Goal: Task Accomplishment & Management: Use online tool/utility

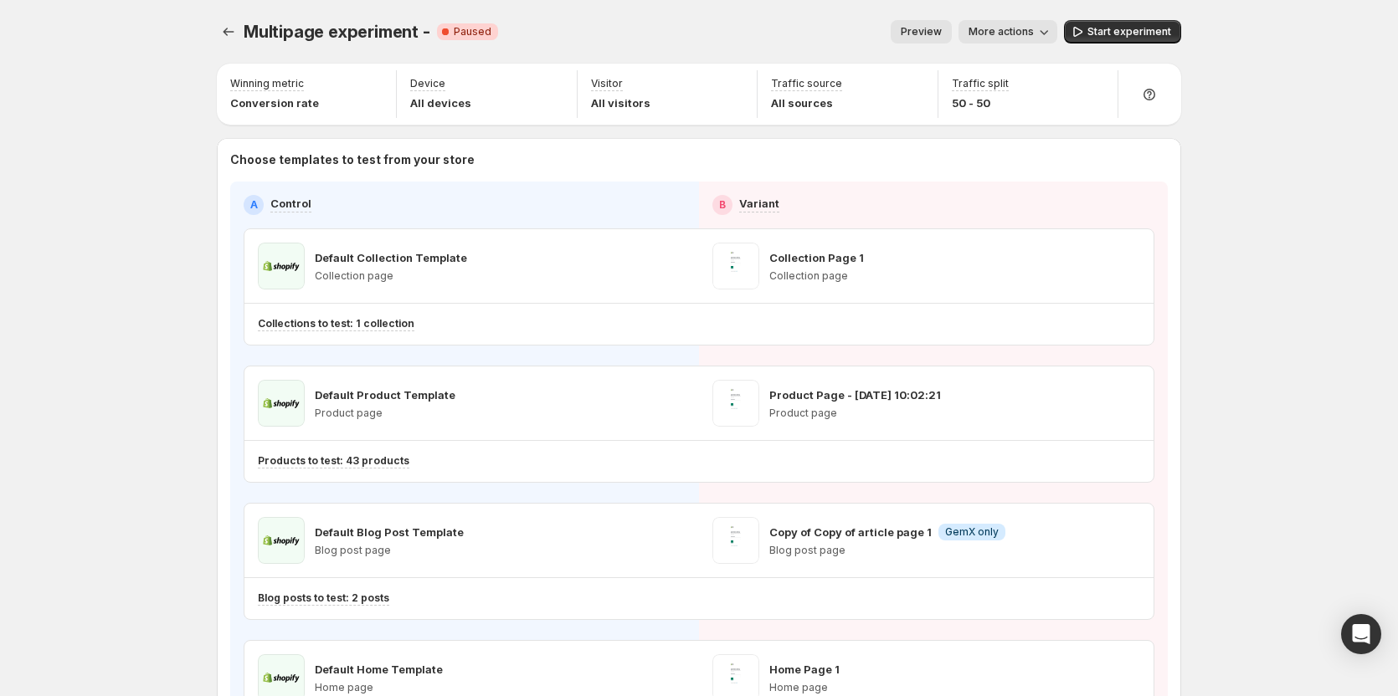
click at [924, 37] on span "Preview" at bounding box center [921, 31] width 41 height 13
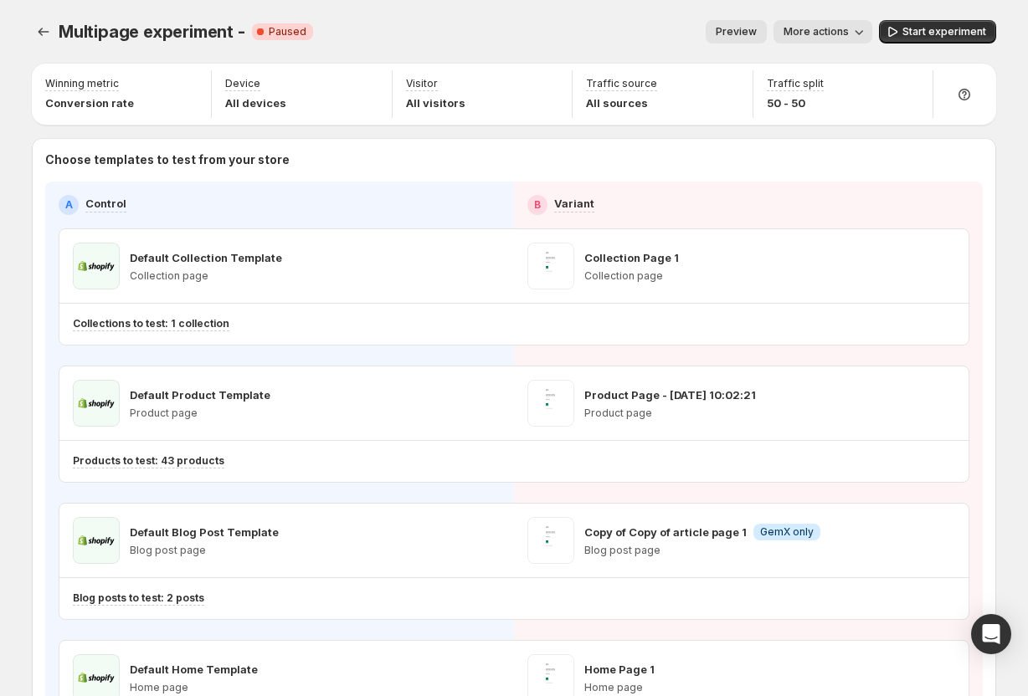
click at [751, 29] on span "Preview" at bounding box center [736, 31] width 41 height 13
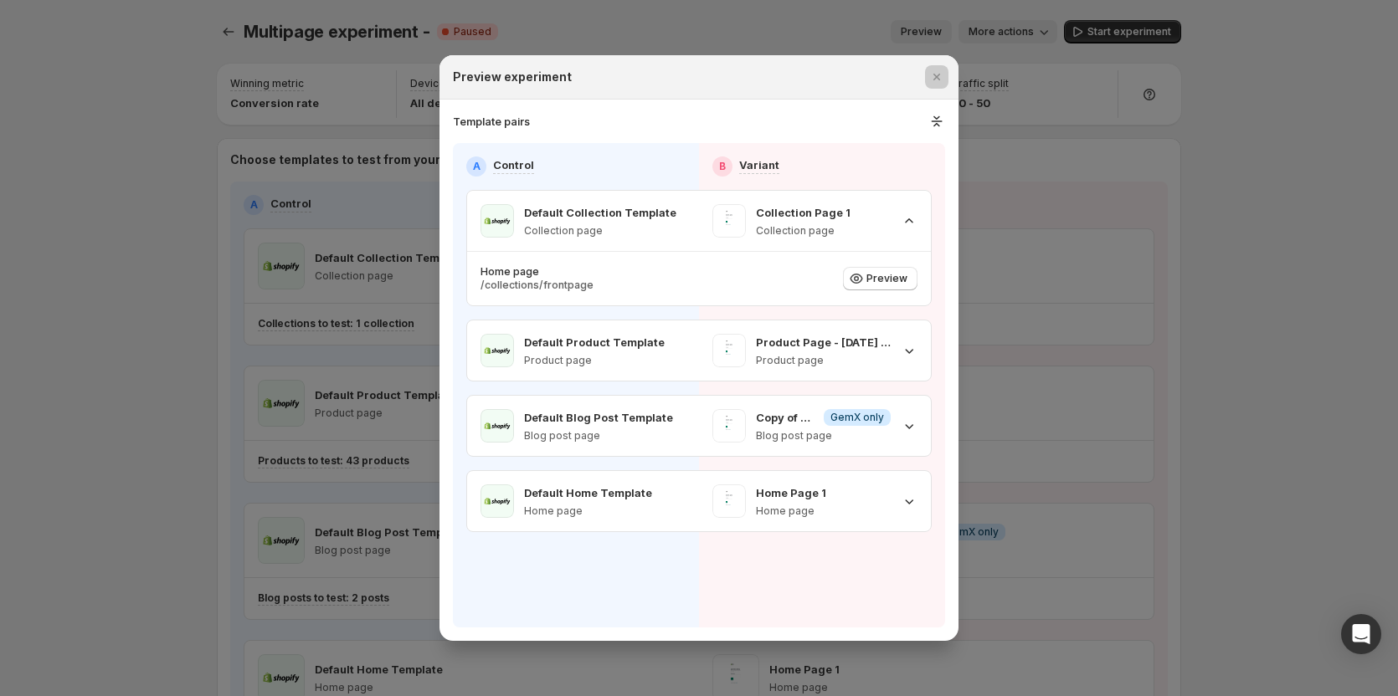
drag, startPoint x: 1138, startPoint y: 199, endPoint x: 828, endPoint y: 110, distance: 322.9
click at [828, 110] on section "Template pairs A Control B Variant Default Collection Template Collection page …" at bounding box center [698, 371] width 519 height 542
click at [931, 117] on icon ":r26:" at bounding box center [937, 121] width 18 height 17
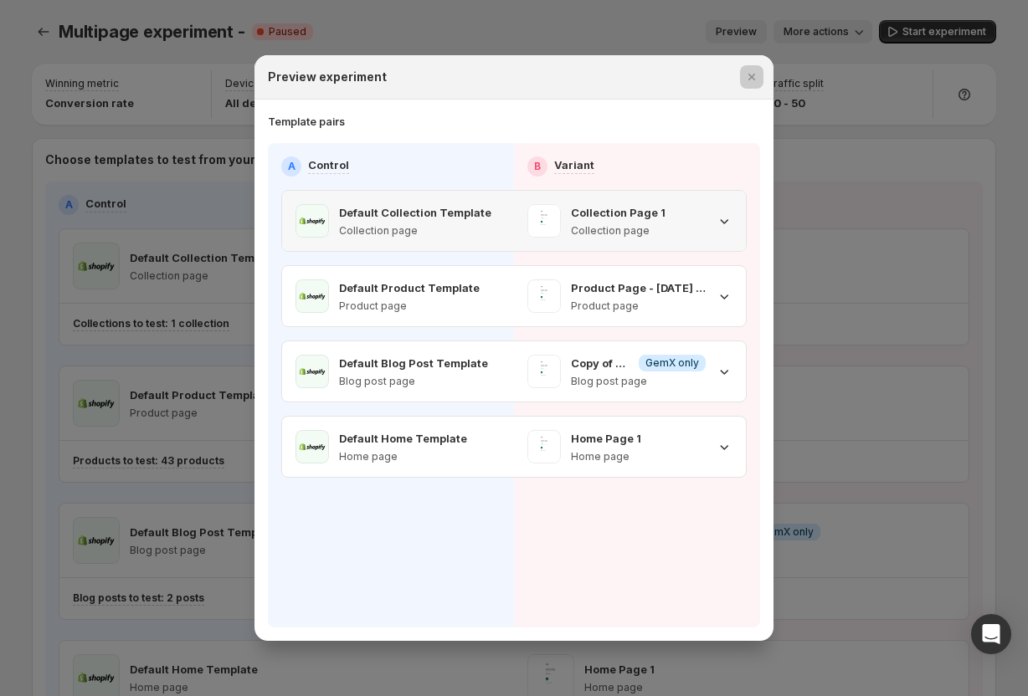
click at [721, 221] on icon ":r26:" at bounding box center [725, 221] width 8 height 5
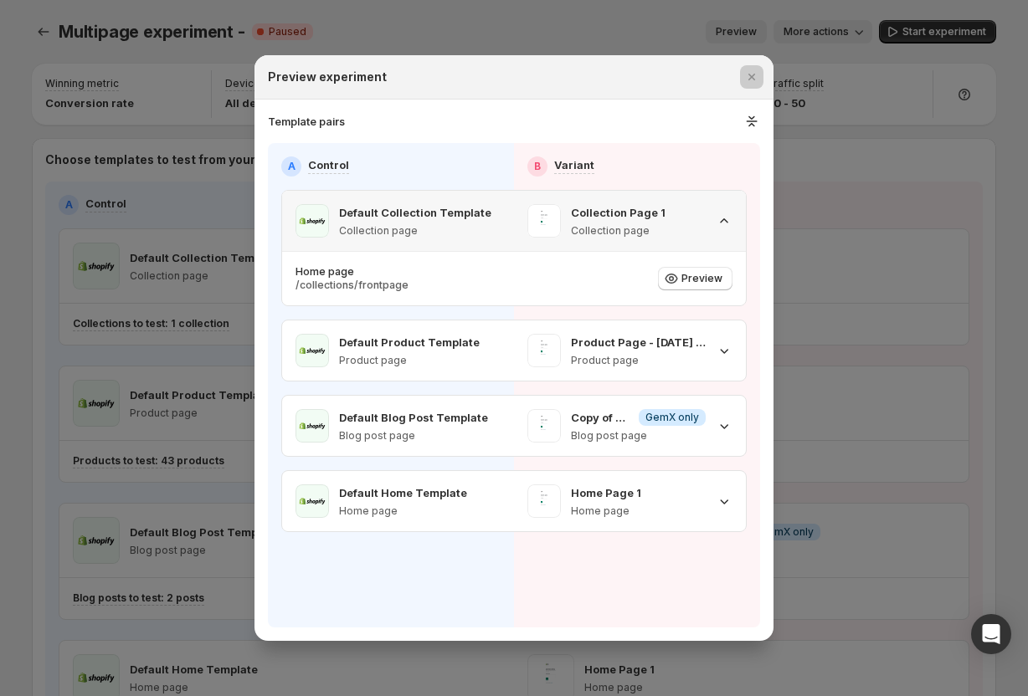
click at [721, 221] on icon ":r26:" at bounding box center [724, 220] width 8 height 4
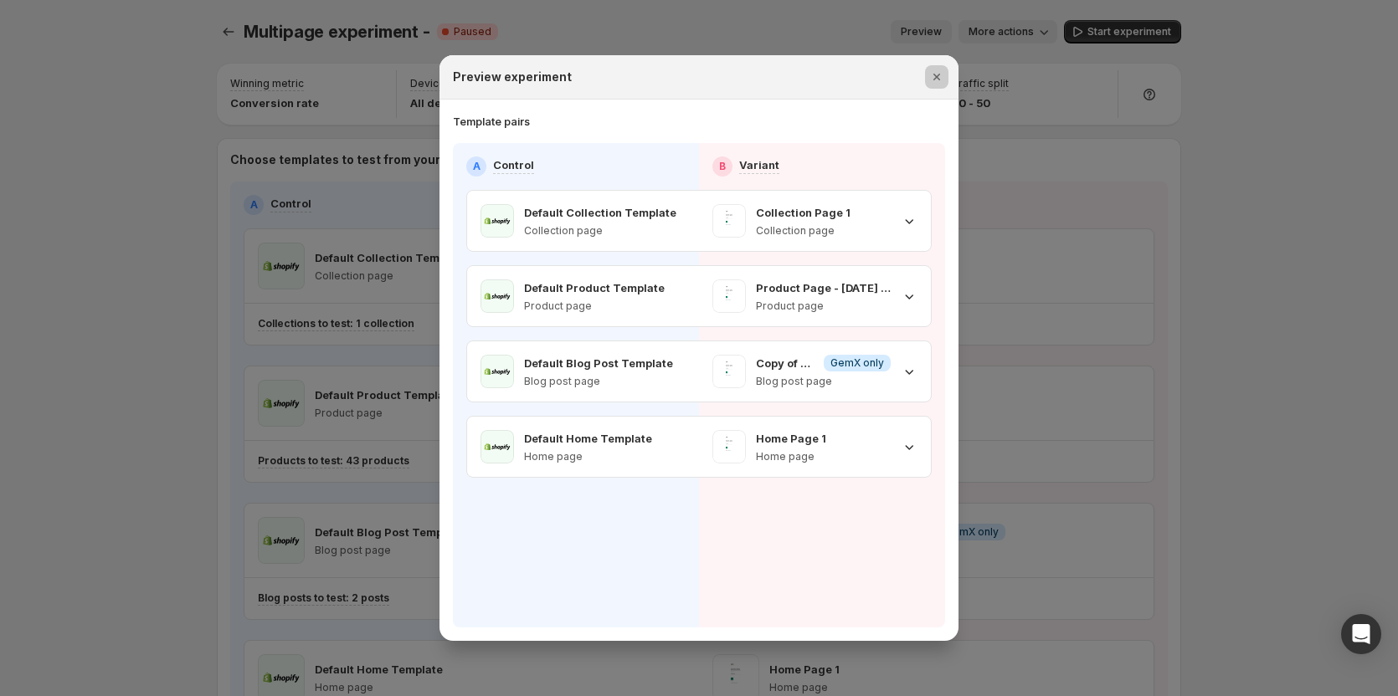
click at [940, 79] on icon "Close" at bounding box center [936, 77] width 17 height 17
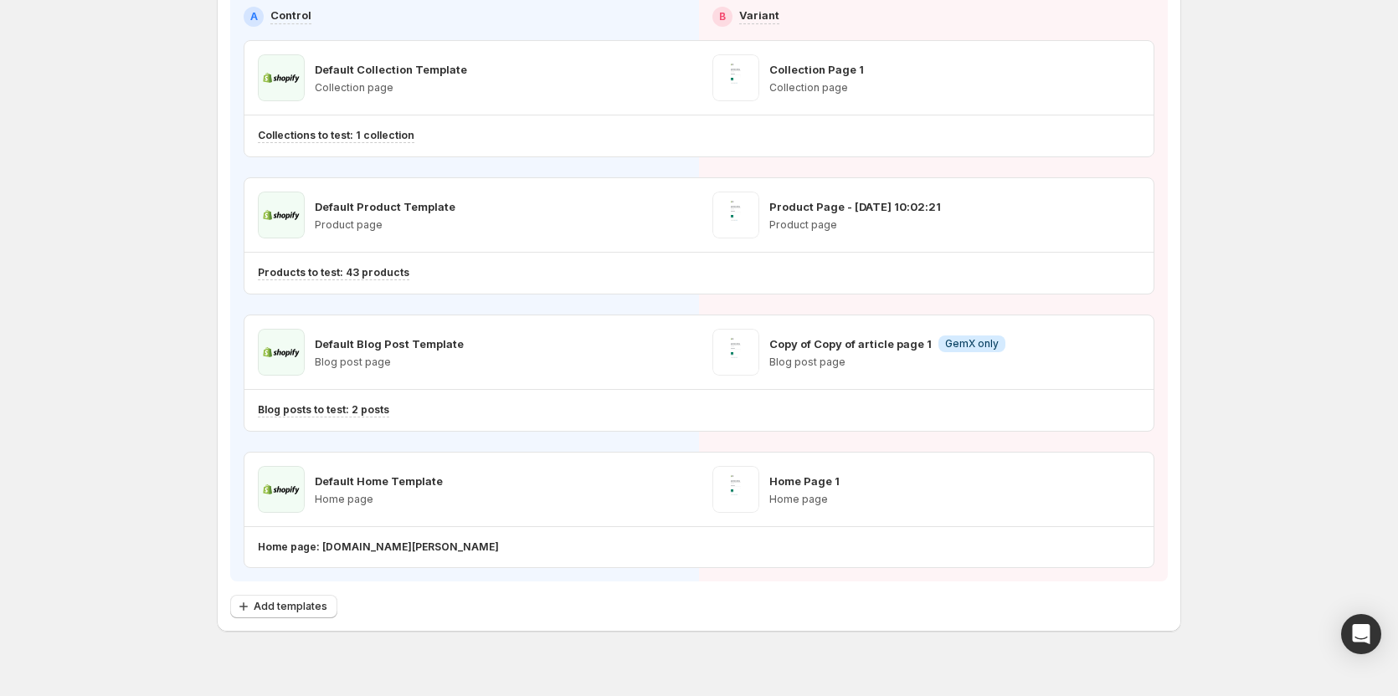
scroll to position [214, 0]
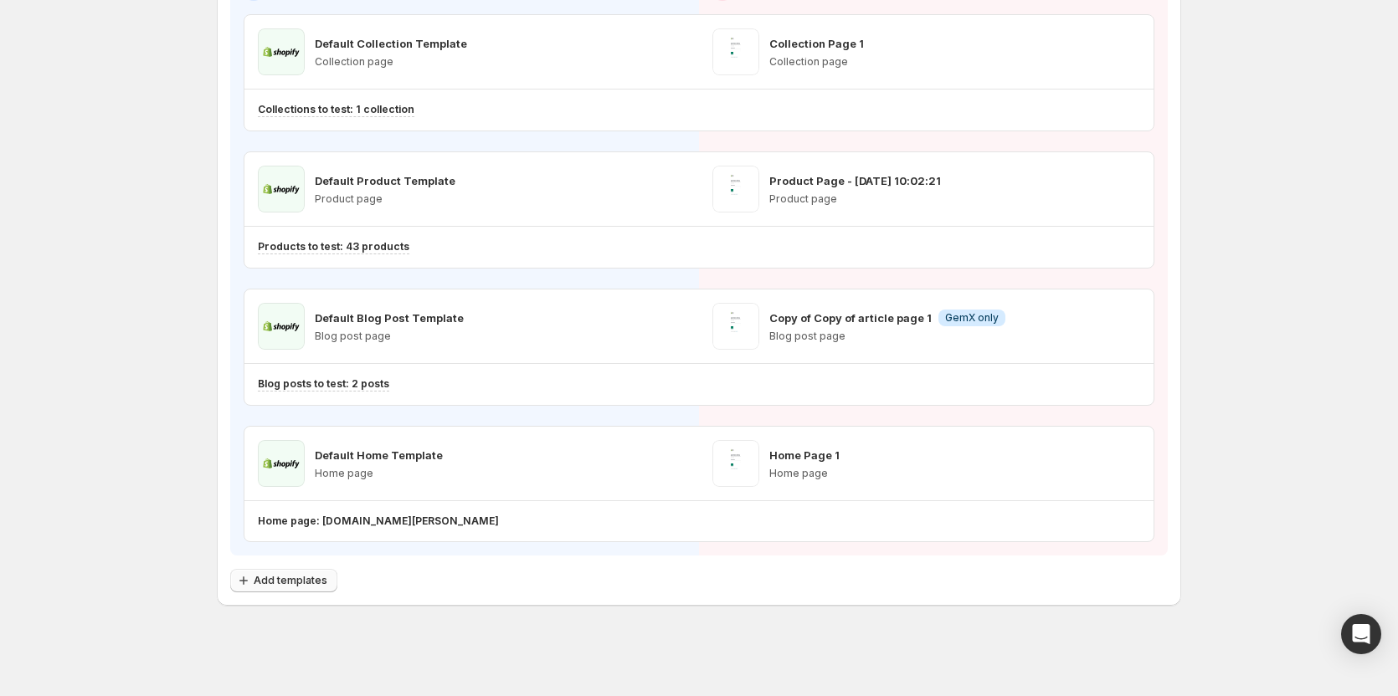
click at [306, 580] on span "Add templates" at bounding box center [291, 580] width 74 height 13
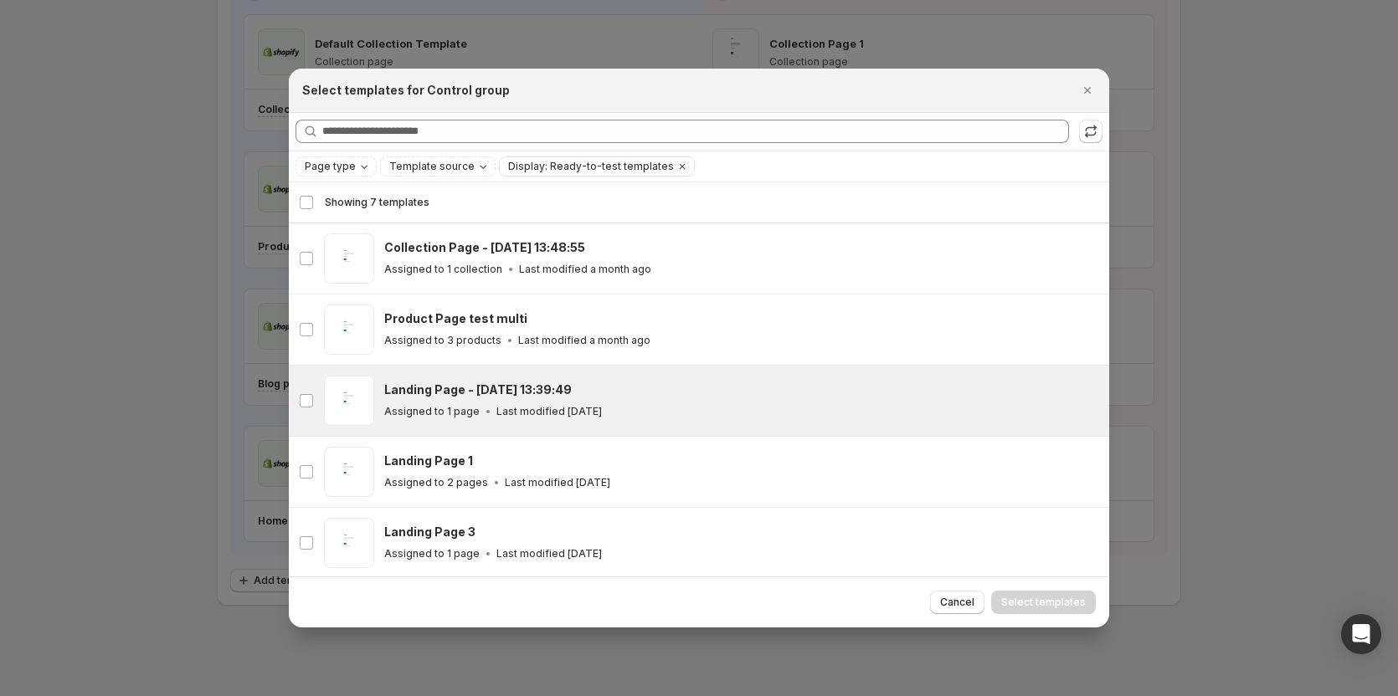
click at [483, 397] on h3 "Landing Page - Jul 11, 13:39:49" at bounding box center [477, 390] width 187 height 17
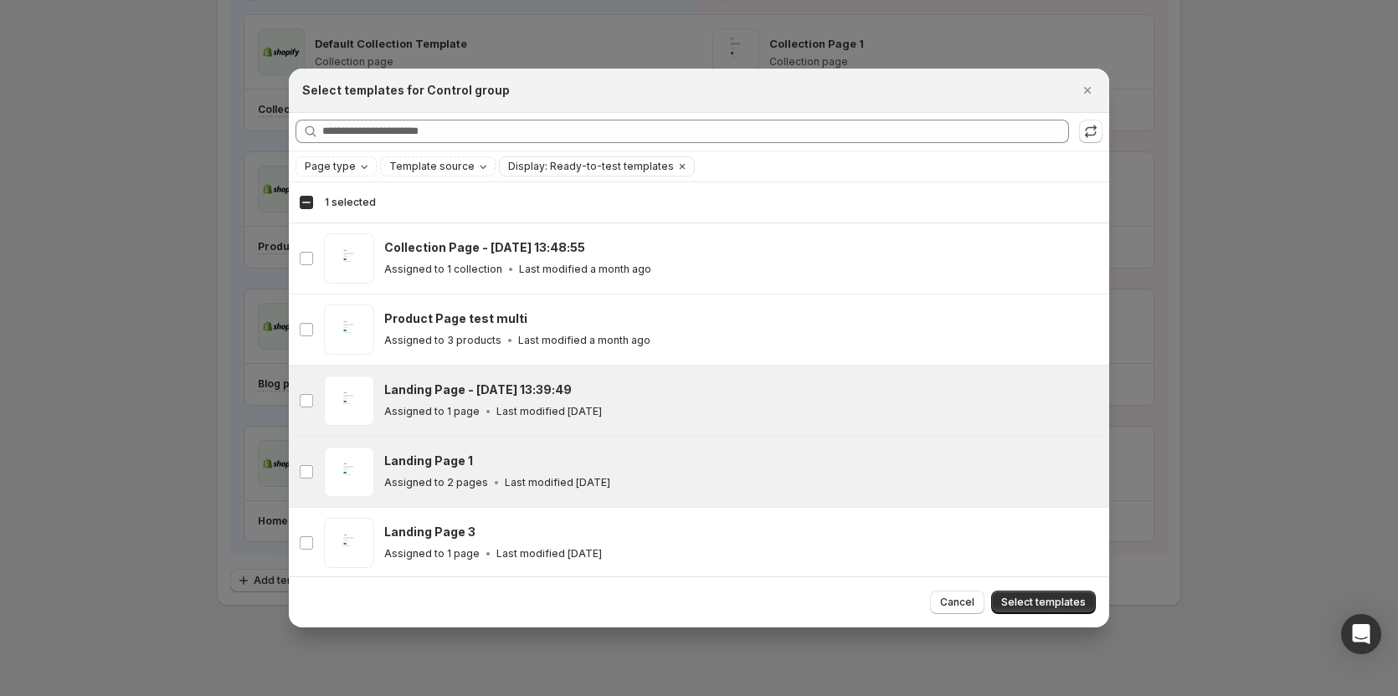
click at [484, 472] on div "Landing Page 1 Assigned to 2 pages Last modified 2 months ago" at bounding box center [739, 472] width 710 height 39
click at [1027, 608] on span "Select templates" at bounding box center [1043, 602] width 85 height 13
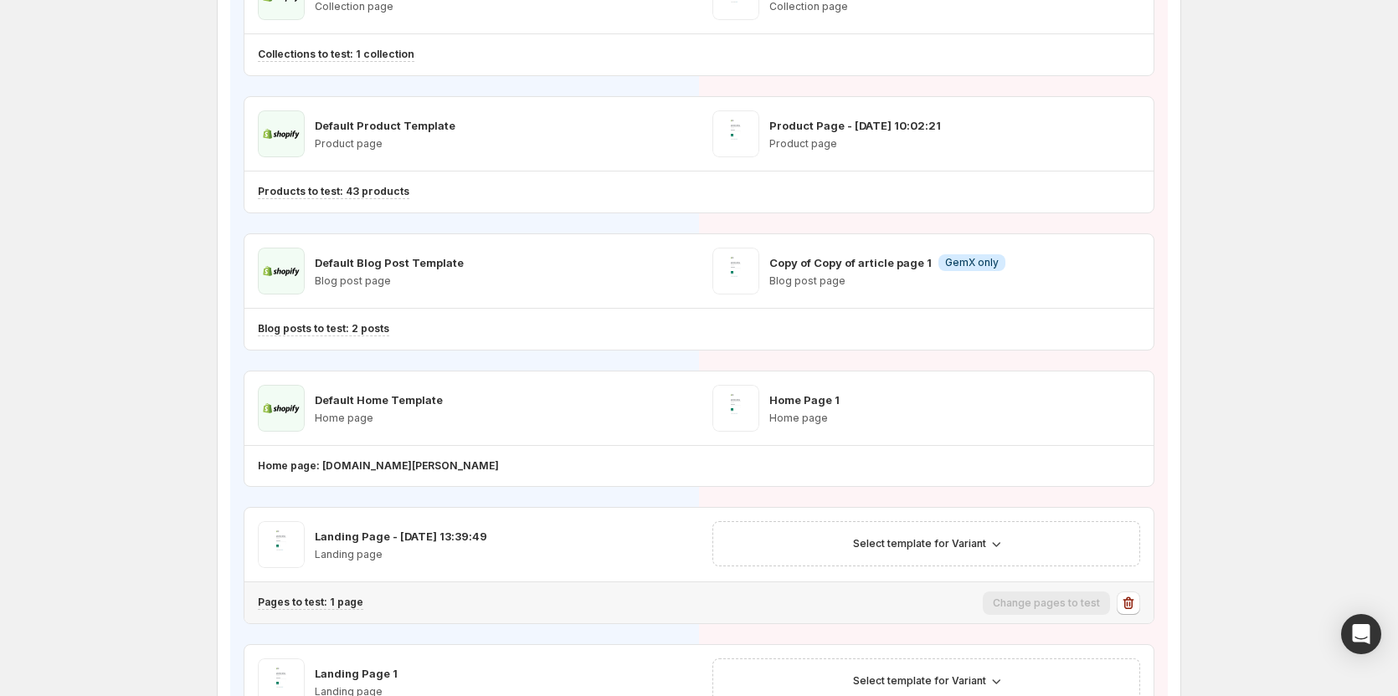
scroll to position [298, 0]
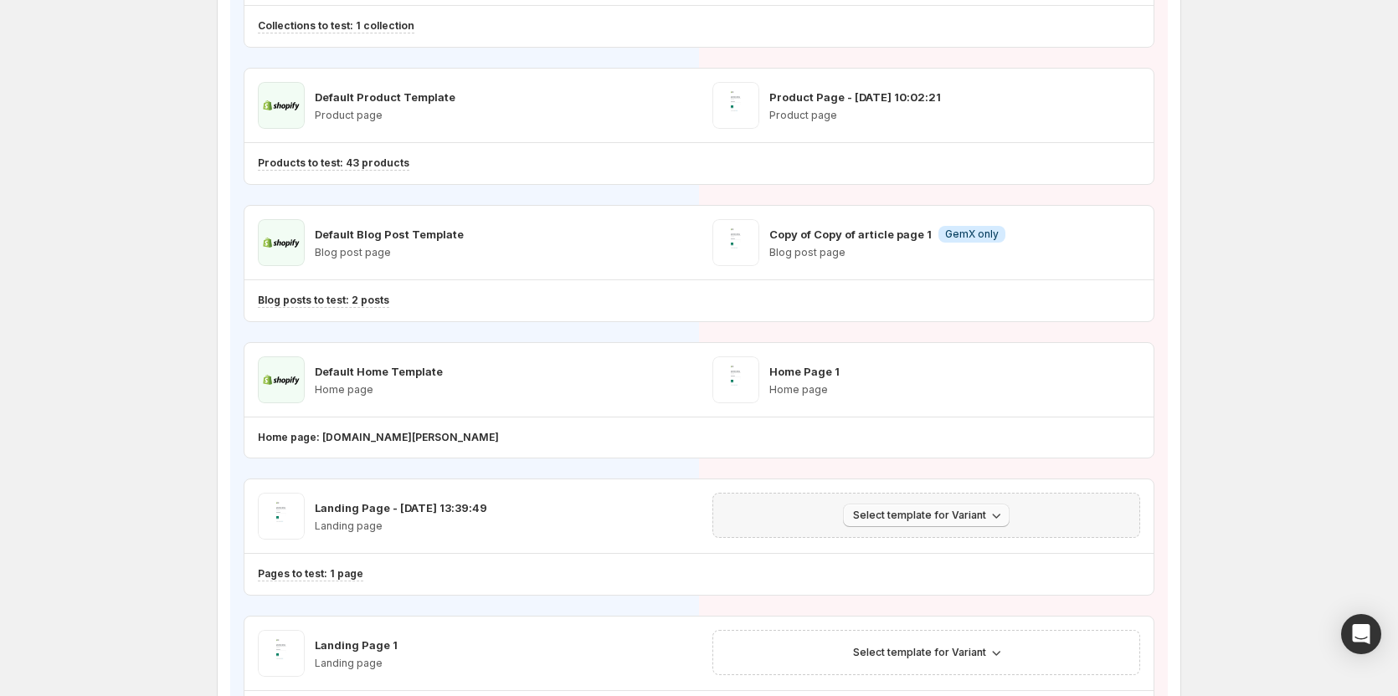
click at [924, 520] on span "Select template for Variant" at bounding box center [919, 515] width 133 height 13
click at [911, 547] on span "Select an existing template" at bounding box center [918, 550] width 141 height 13
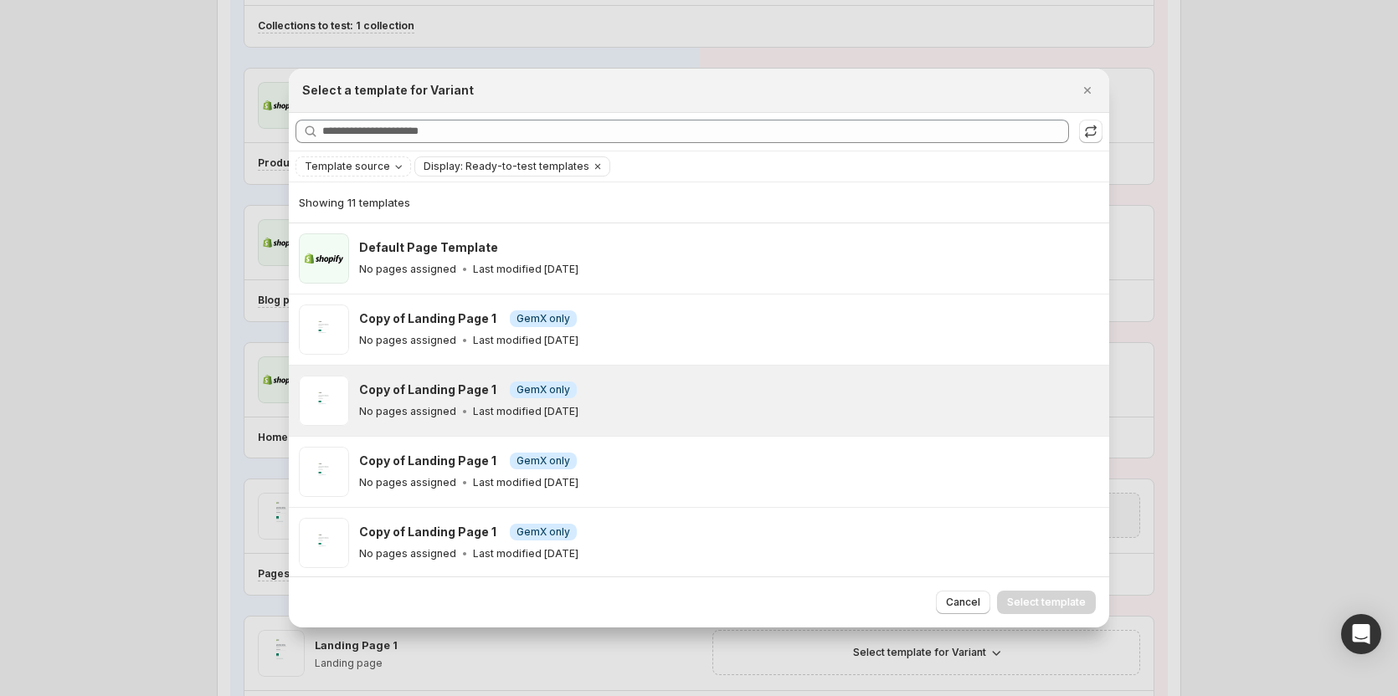
click at [609, 429] on div "Copy of Landing Page 1 Info GemX only No pages assigned Last modified 2 months …" at bounding box center [699, 401] width 820 height 70
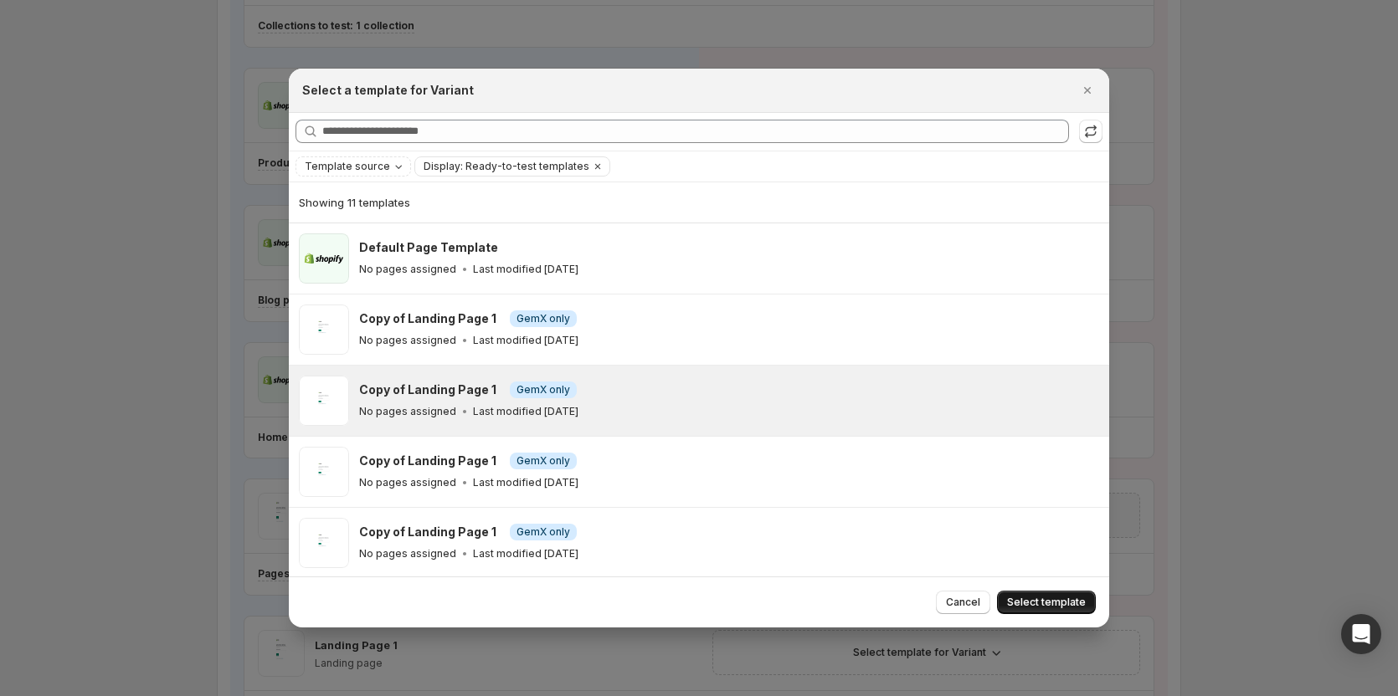
click at [1035, 601] on span "Select template" at bounding box center [1046, 602] width 79 height 13
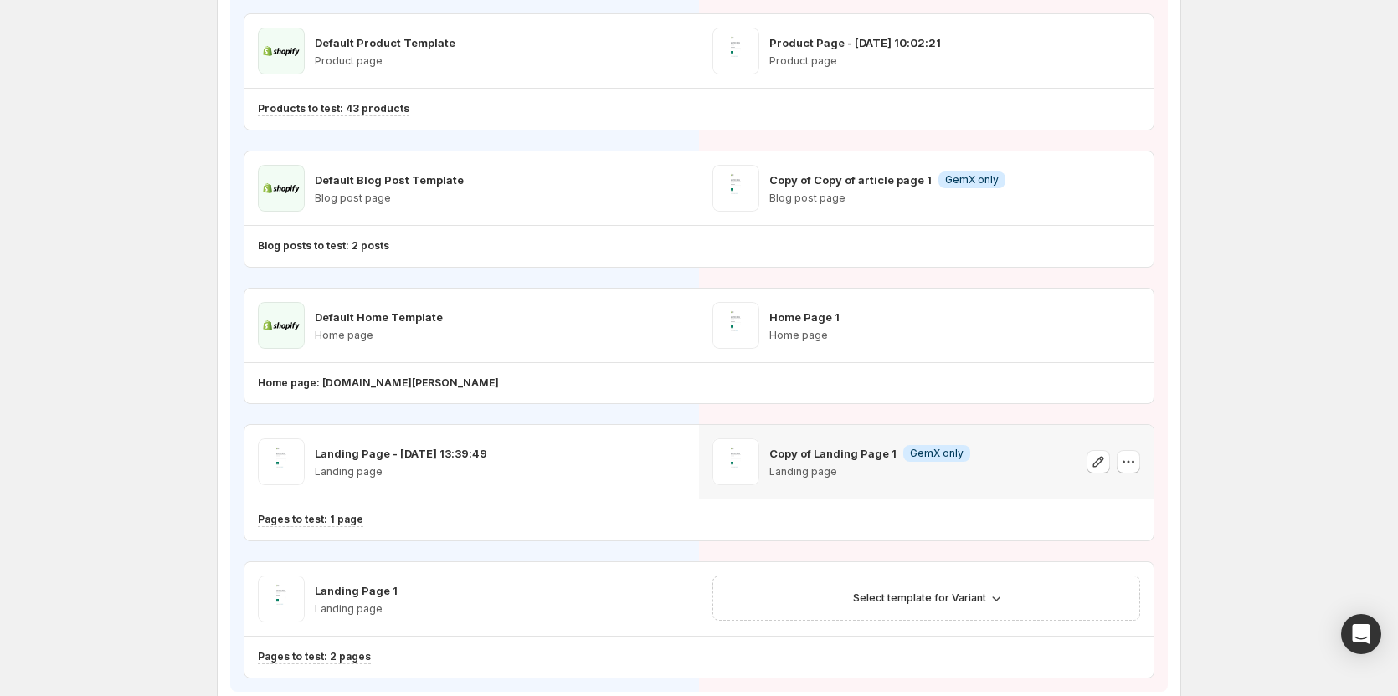
scroll to position [382, 0]
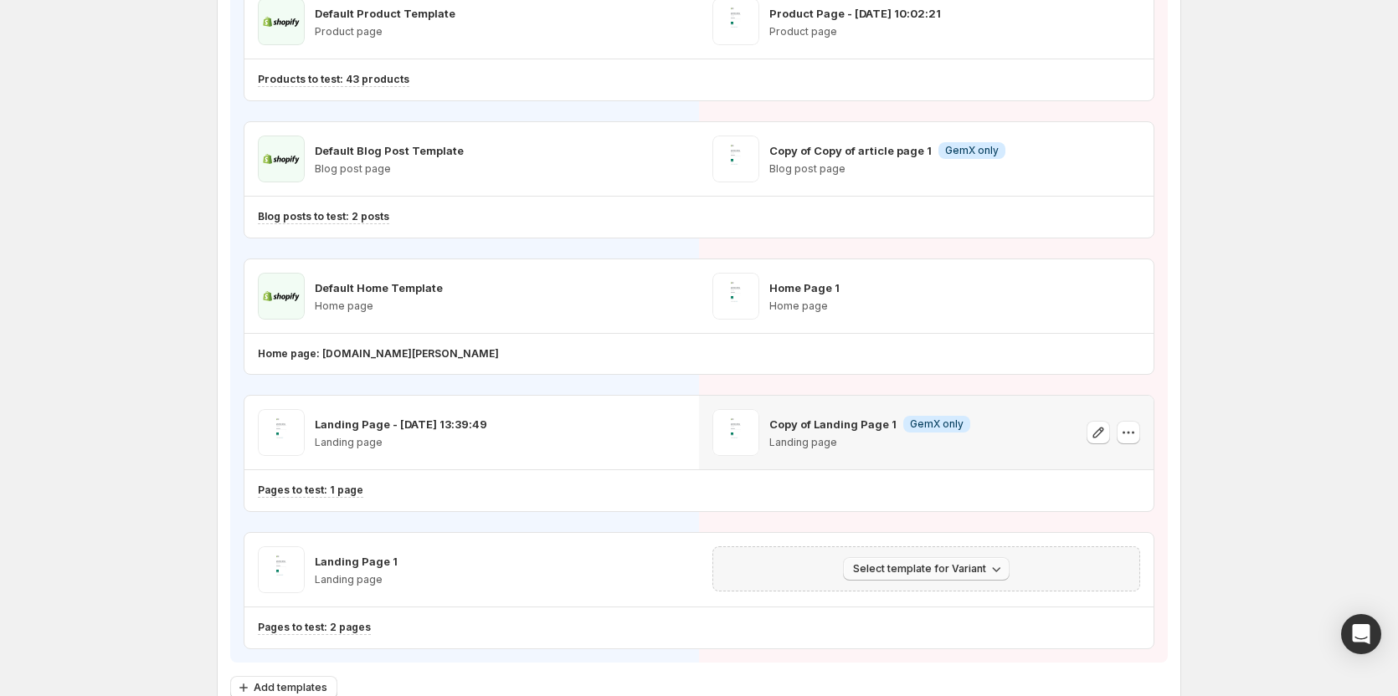
click at [958, 563] on span "Select template for Variant" at bounding box center [919, 568] width 133 height 13
click at [896, 596] on span "Select an existing template" at bounding box center [933, 604] width 171 height 17
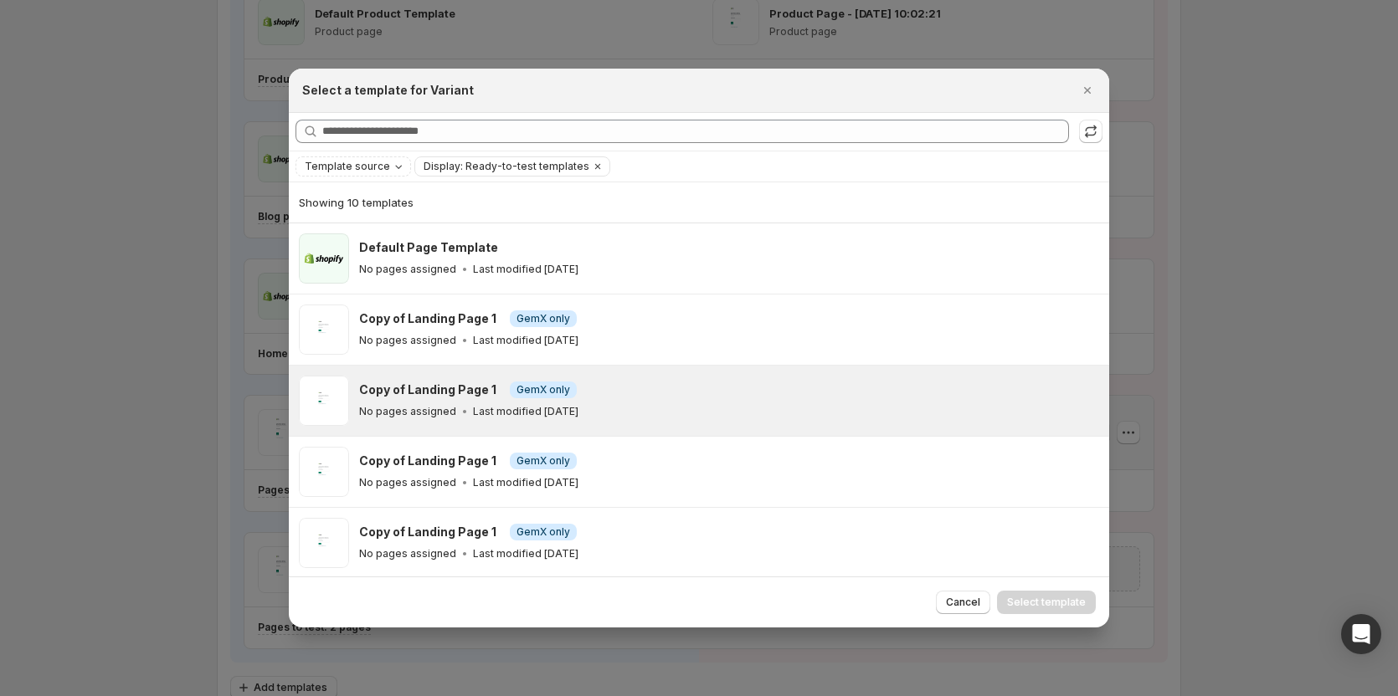
click at [568, 431] on div "Copy of Landing Page 1 Info GemX only No pages assigned Last modified 2 months …" at bounding box center [699, 401] width 820 height 70
click at [1035, 599] on span "Select template" at bounding box center [1046, 602] width 79 height 13
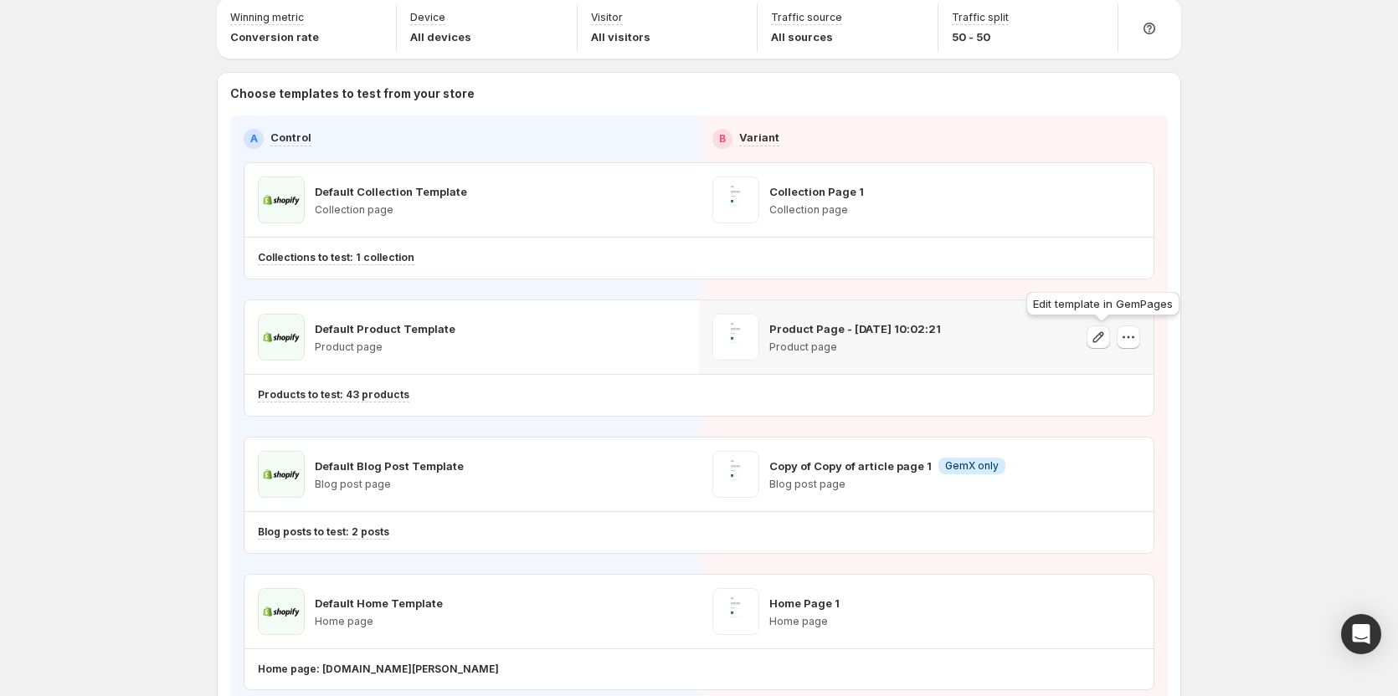
scroll to position [0, 0]
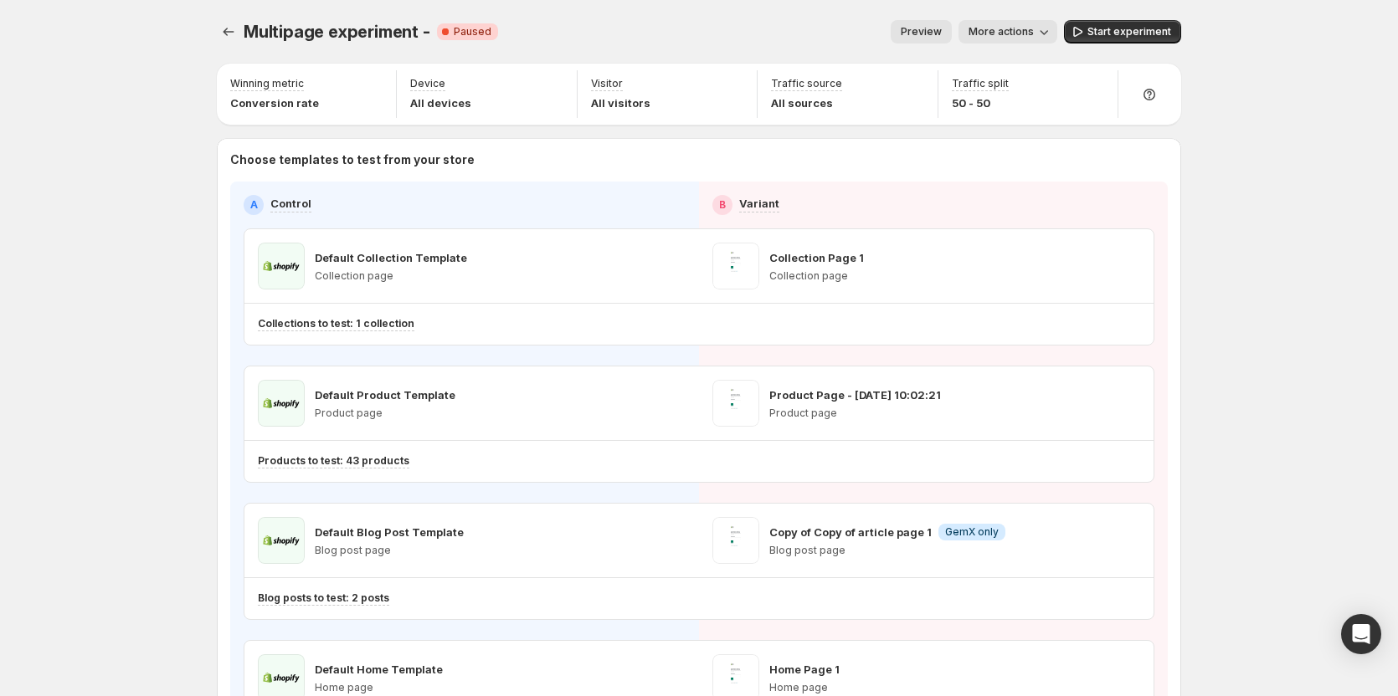
click at [914, 25] on button "Preview" at bounding box center [921, 31] width 61 height 23
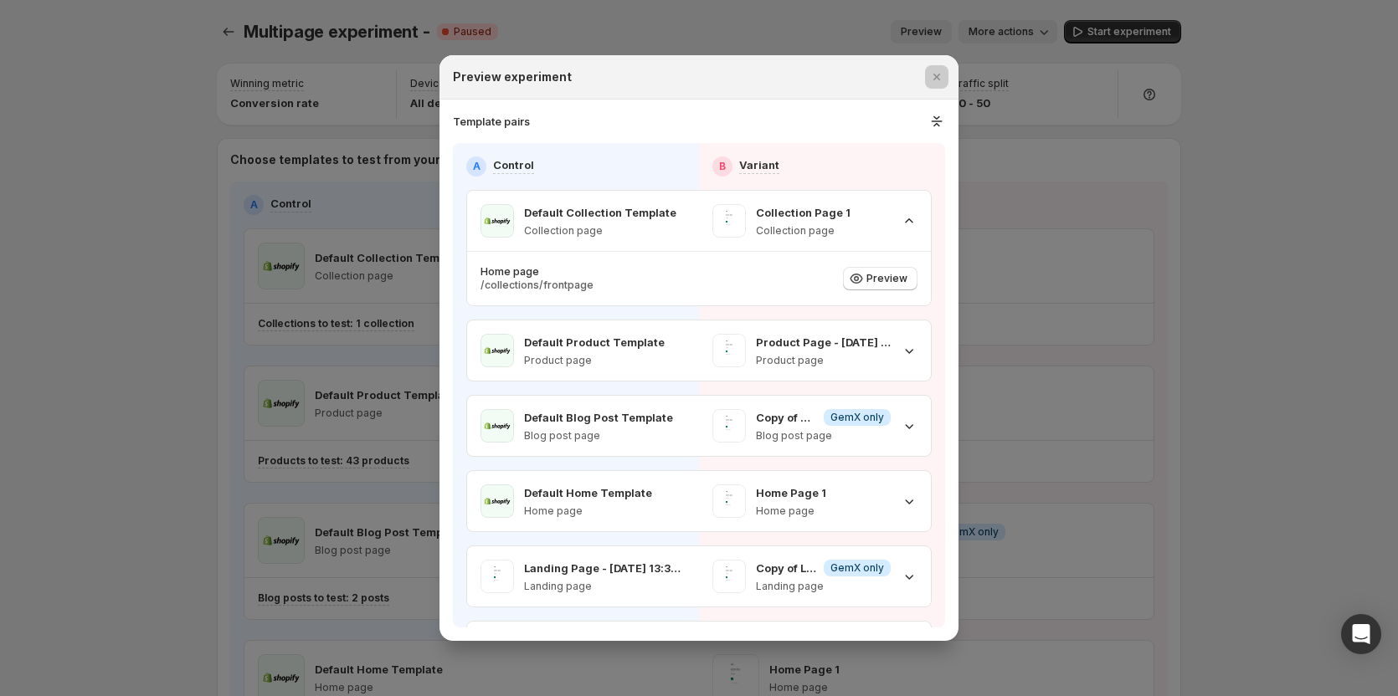
click at [1035, 190] on div at bounding box center [699, 348] width 1398 height 696
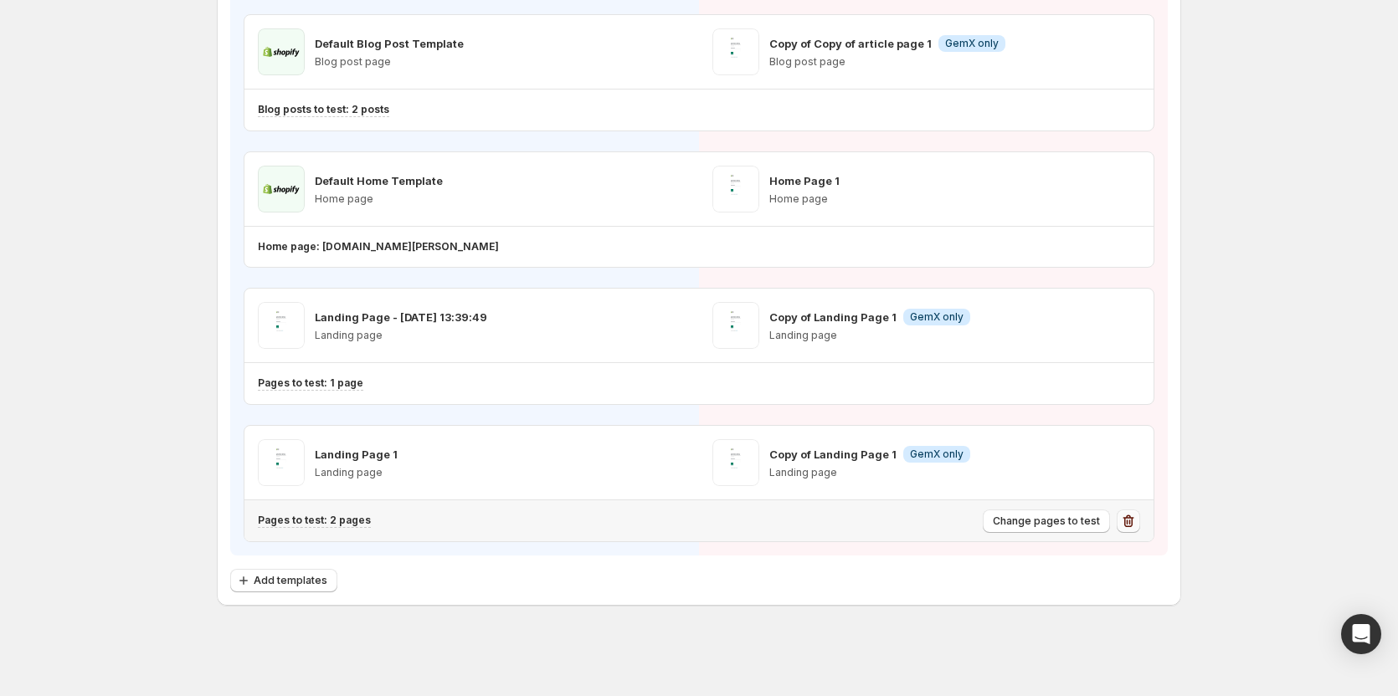
click at [1035, 523] on icon "button" at bounding box center [1128, 521] width 17 height 17
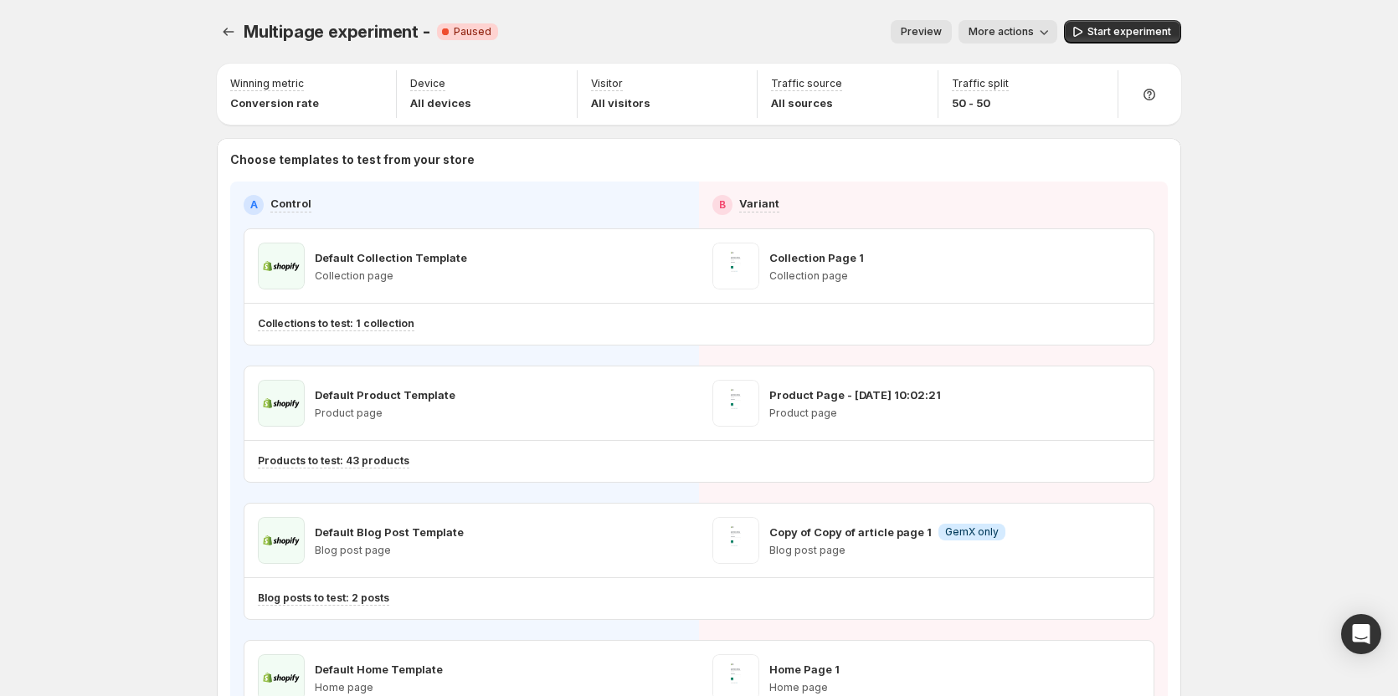
click at [935, 23] on button "Preview" at bounding box center [921, 31] width 61 height 23
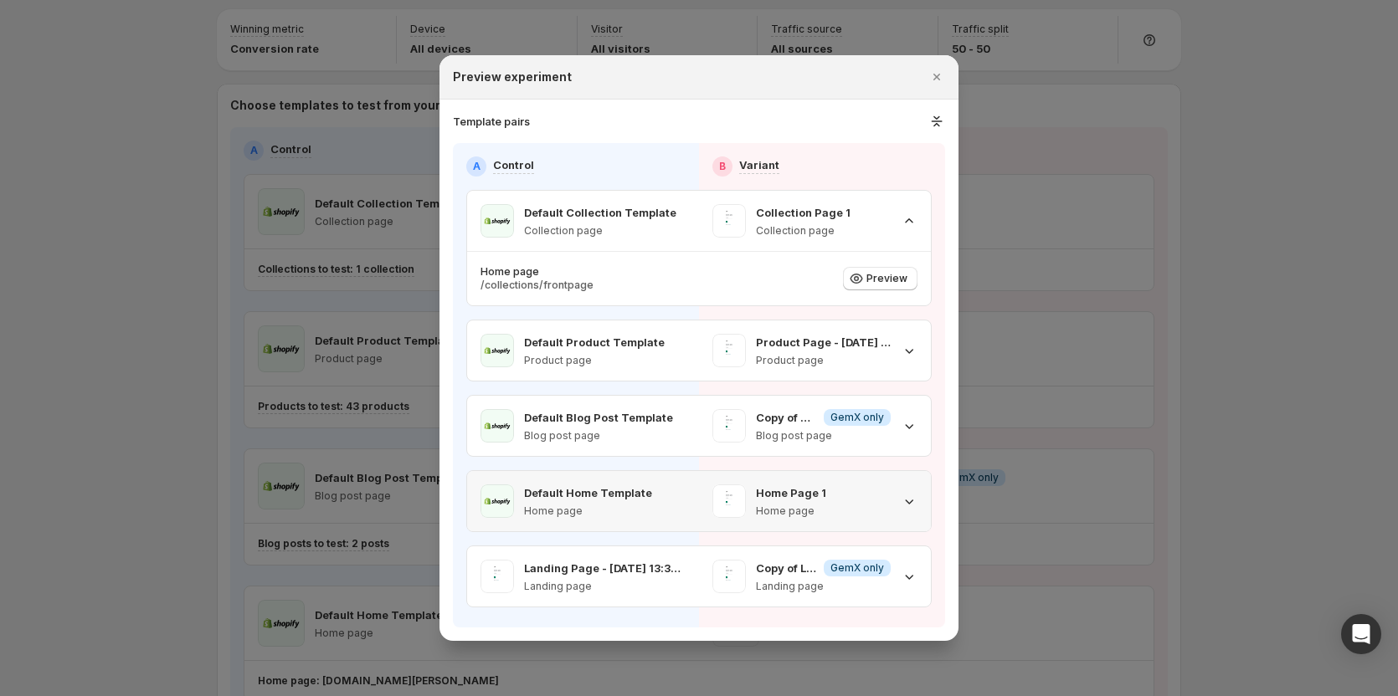
scroll to position [84, 0]
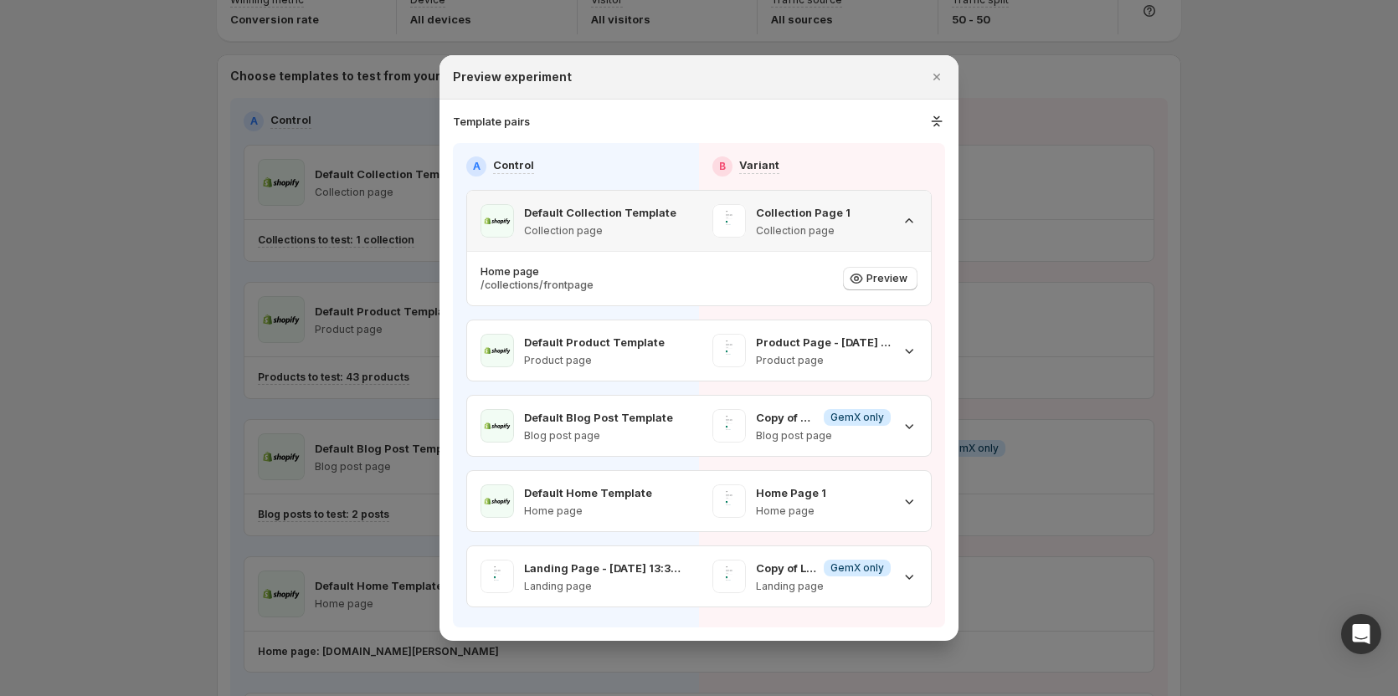
click at [907, 222] on icon ":r81:" at bounding box center [909, 221] width 17 height 17
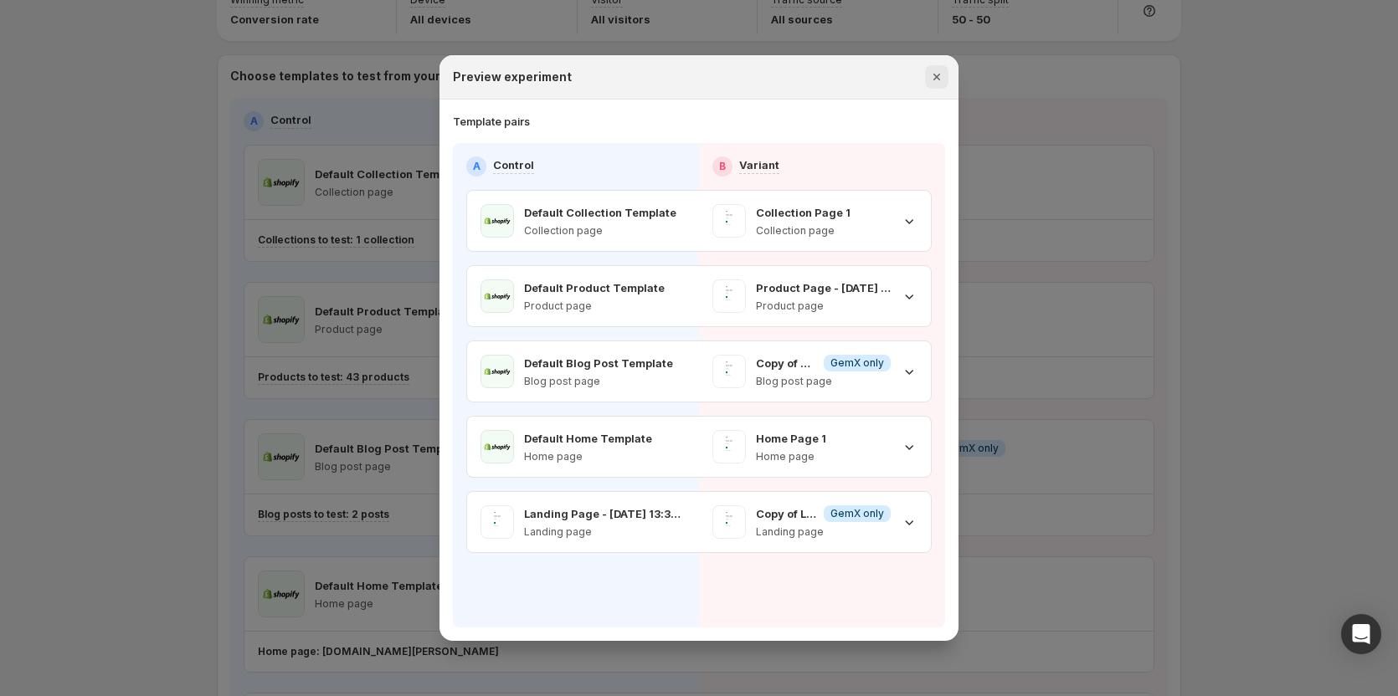
click at [931, 71] on icon "Close" at bounding box center [936, 77] width 17 height 17
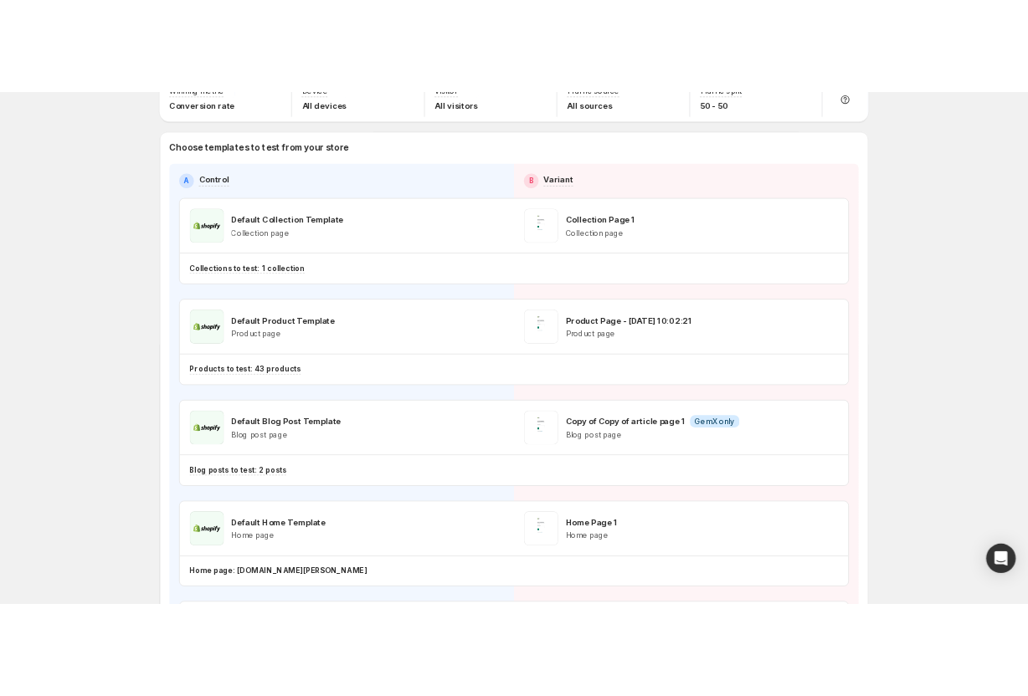
scroll to position [0, 0]
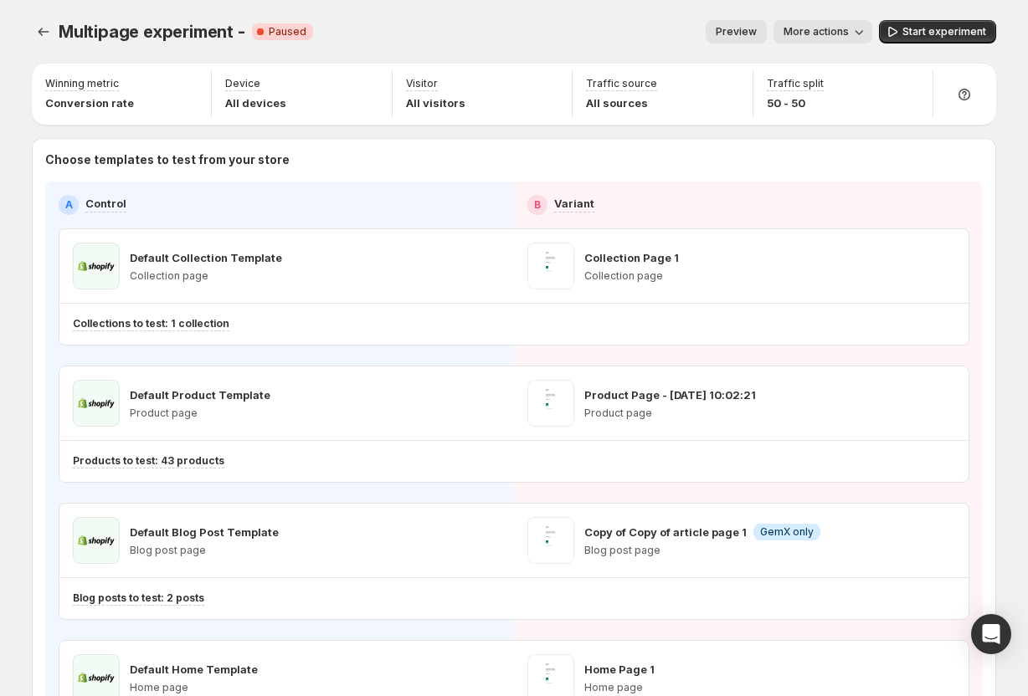
click at [740, 32] on span "Preview" at bounding box center [736, 31] width 41 height 13
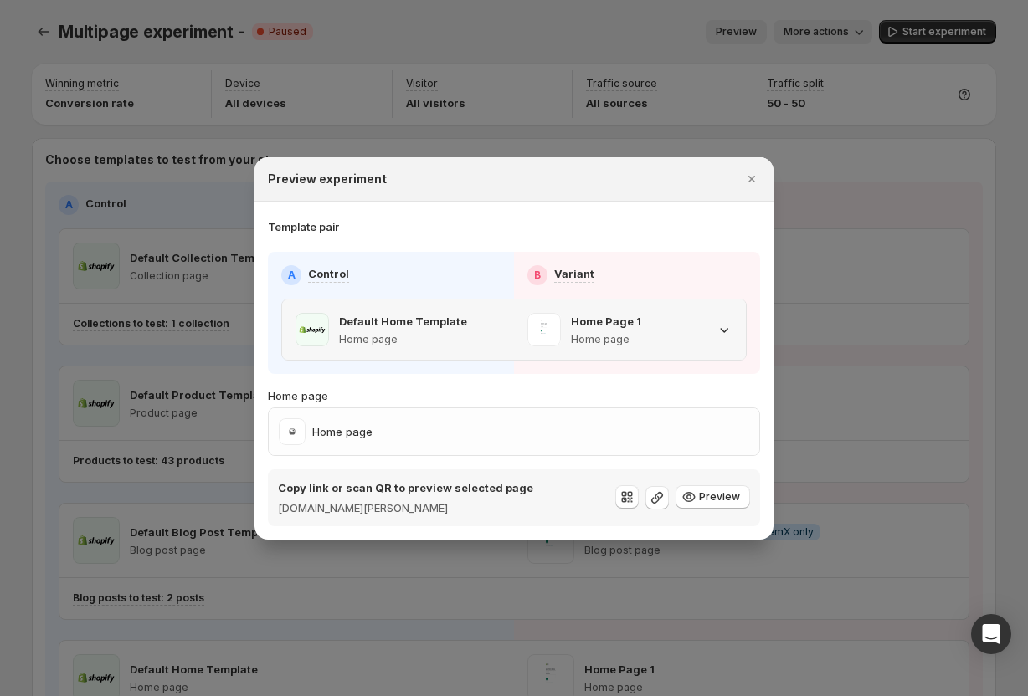
click at [694, 335] on div "Home Page 1 Home page" at bounding box center [629, 329] width 205 height 33
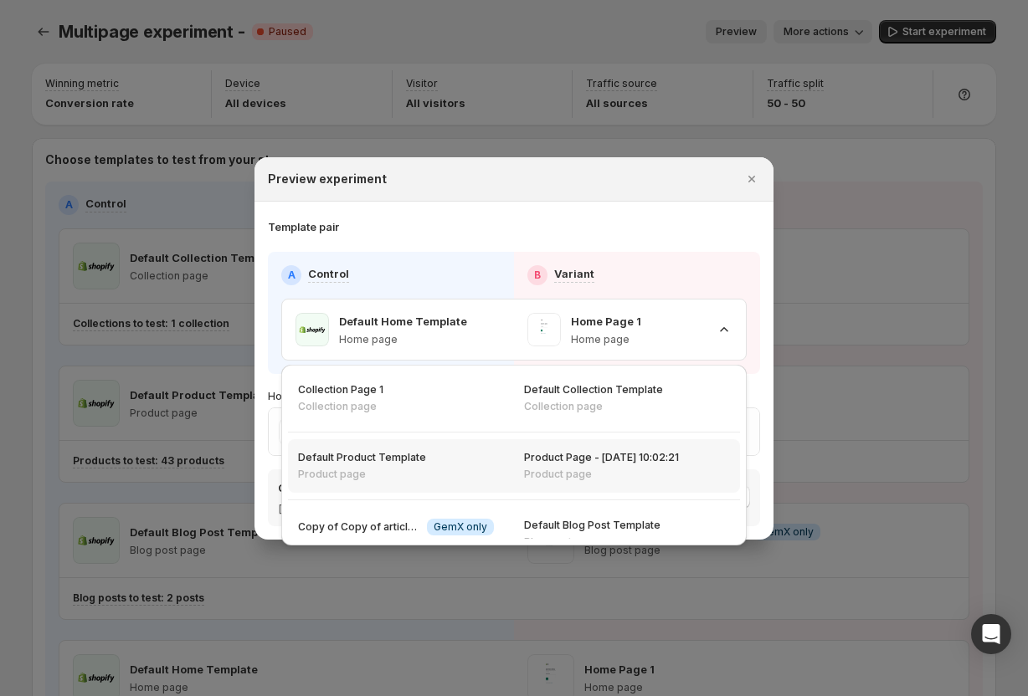
click at [537, 448] on div "Product Page - Jul 8, 10:02:21 Product page" at bounding box center [627, 466] width 226 height 54
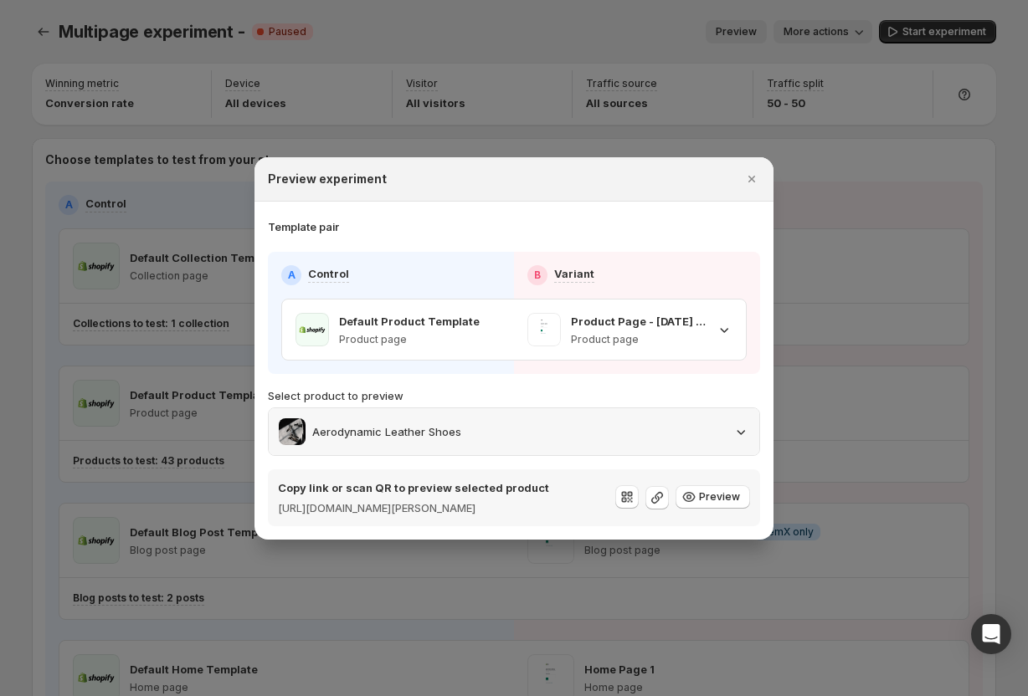
click at [549, 429] on div "Aerodynamic Leather Shoes" at bounding box center [514, 431] width 470 height 27
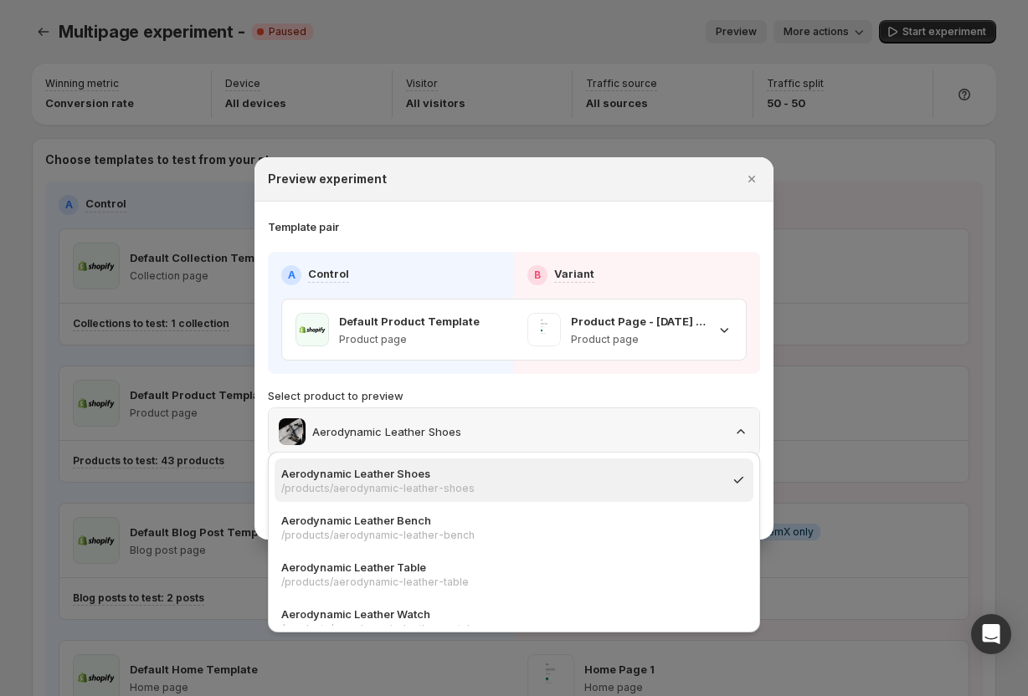
click at [549, 429] on div "Aerodynamic Leather Shoes" at bounding box center [514, 431] width 470 height 27
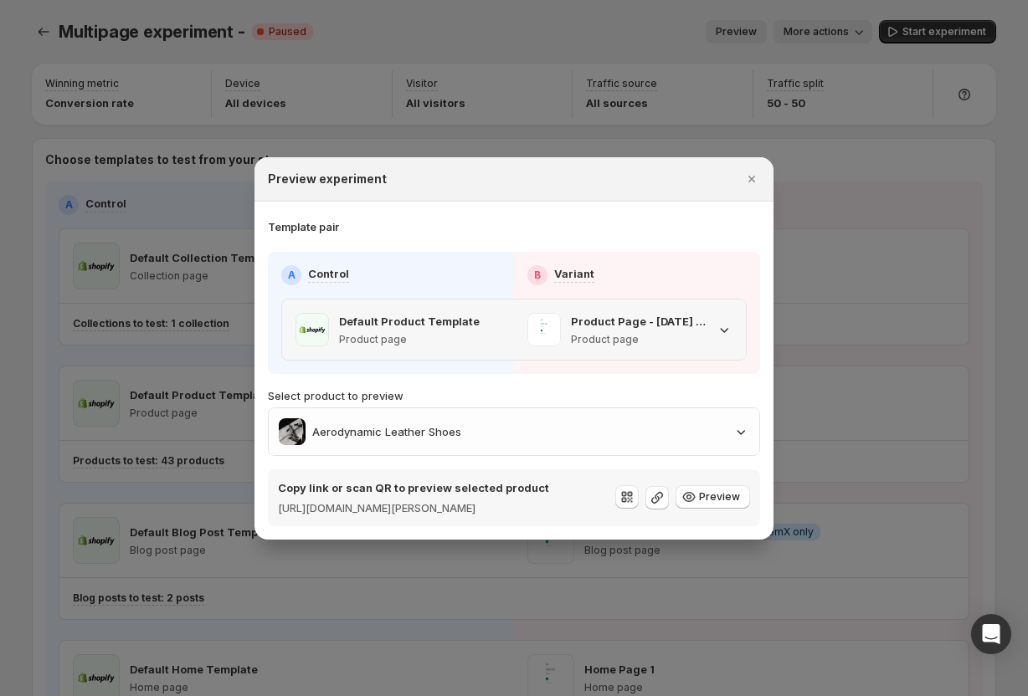
click at [729, 321] on icon ":r8o:" at bounding box center [724, 329] width 17 height 17
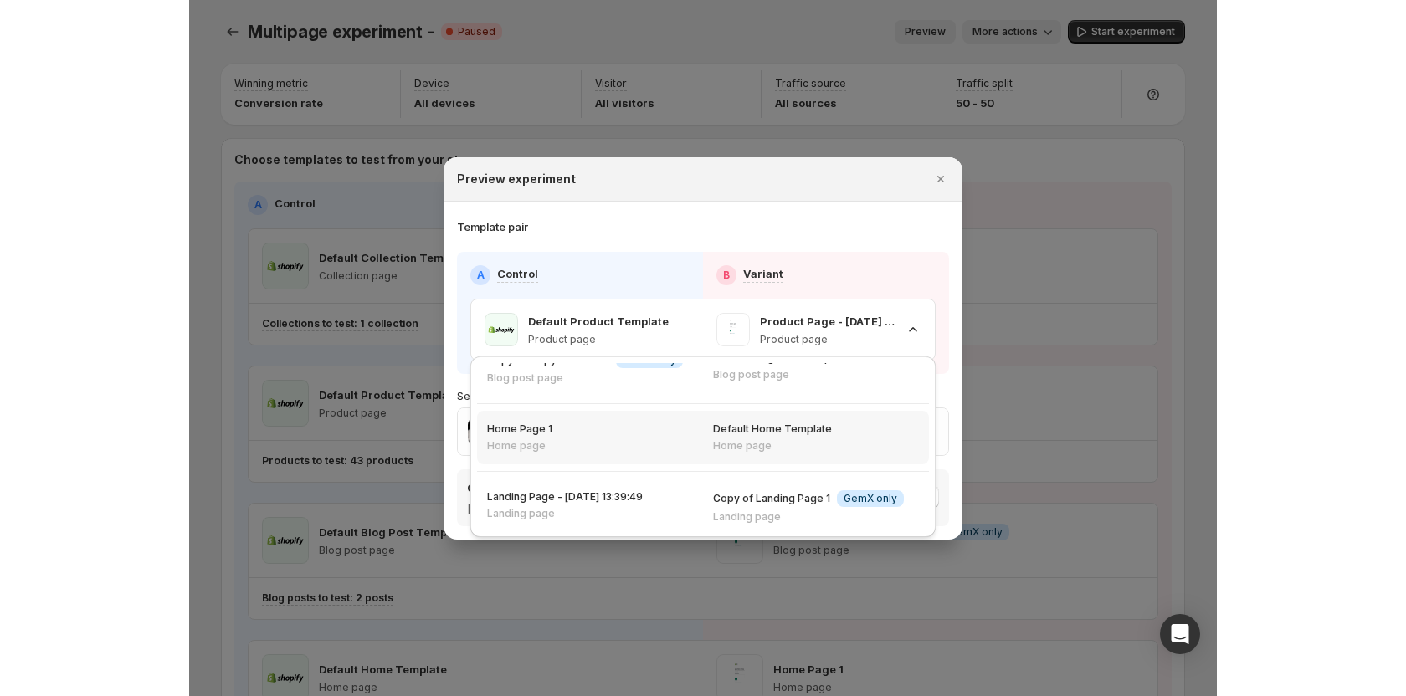
scroll to position [164, 0]
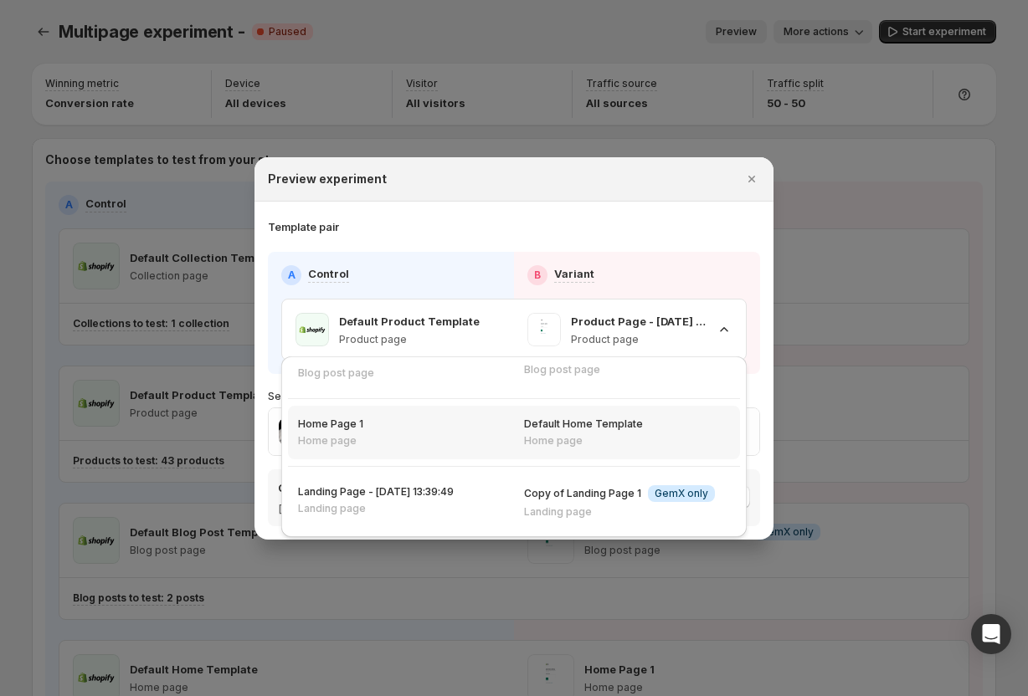
click at [644, 407] on div "Default Home Template Home page" at bounding box center [627, 433] width 226 height 54
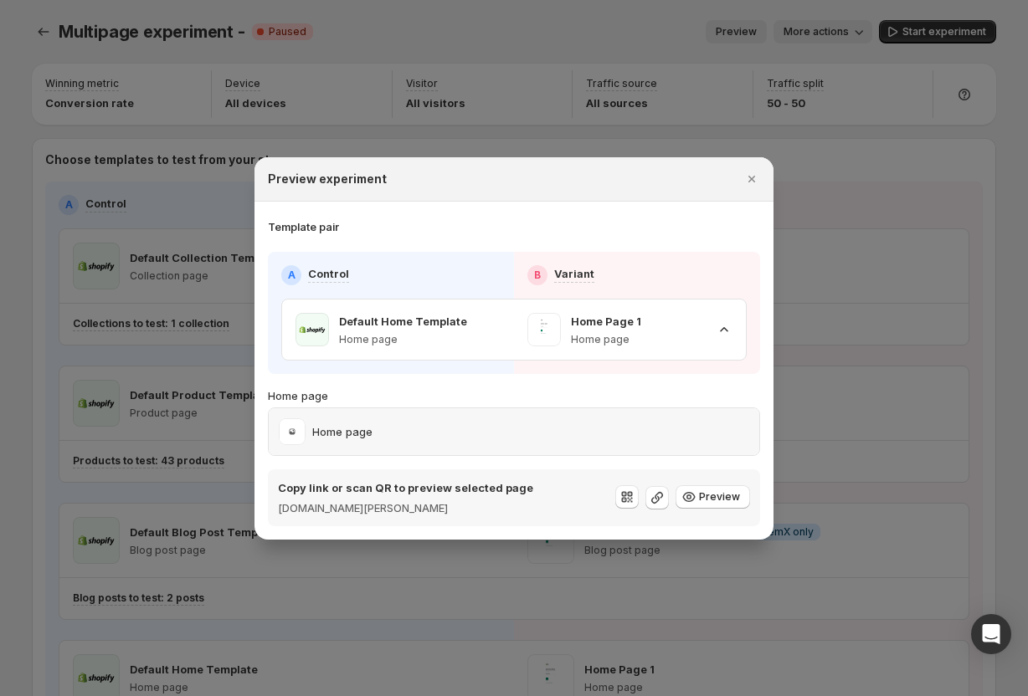
click at [578, 449] on div "Home page" at bounding box center [514, 431] width 490 height 47
click at [628, 328] on p "Home Page 1" at bounding box center [606, 321] width 70 height 17
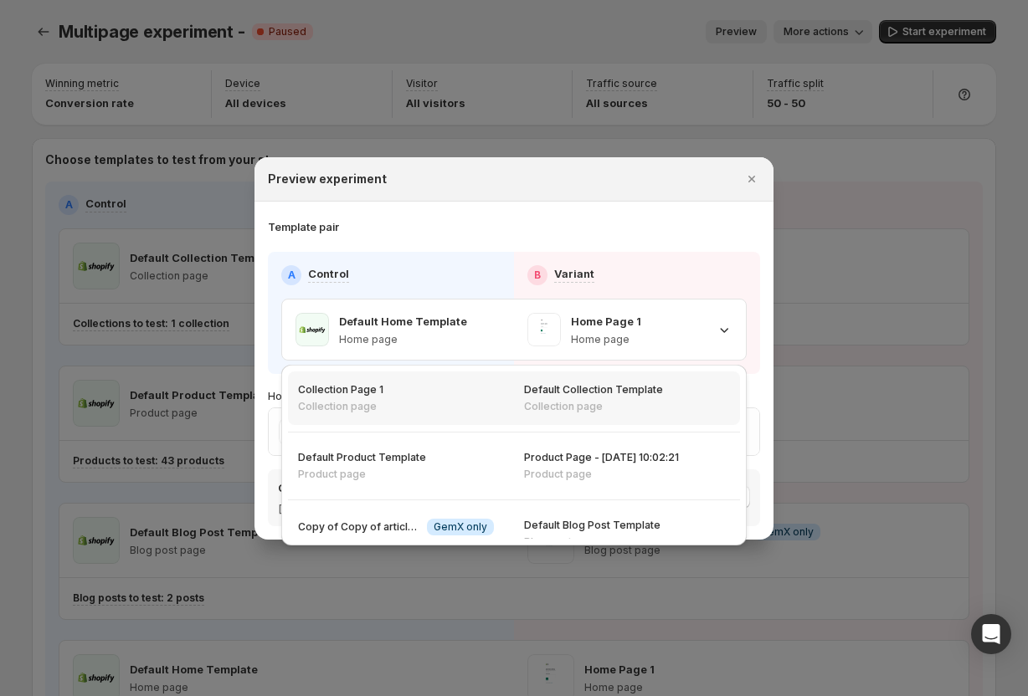
click at [533, 408] on p "Collection page" at bounding box center [593, 406] width 139 height 13
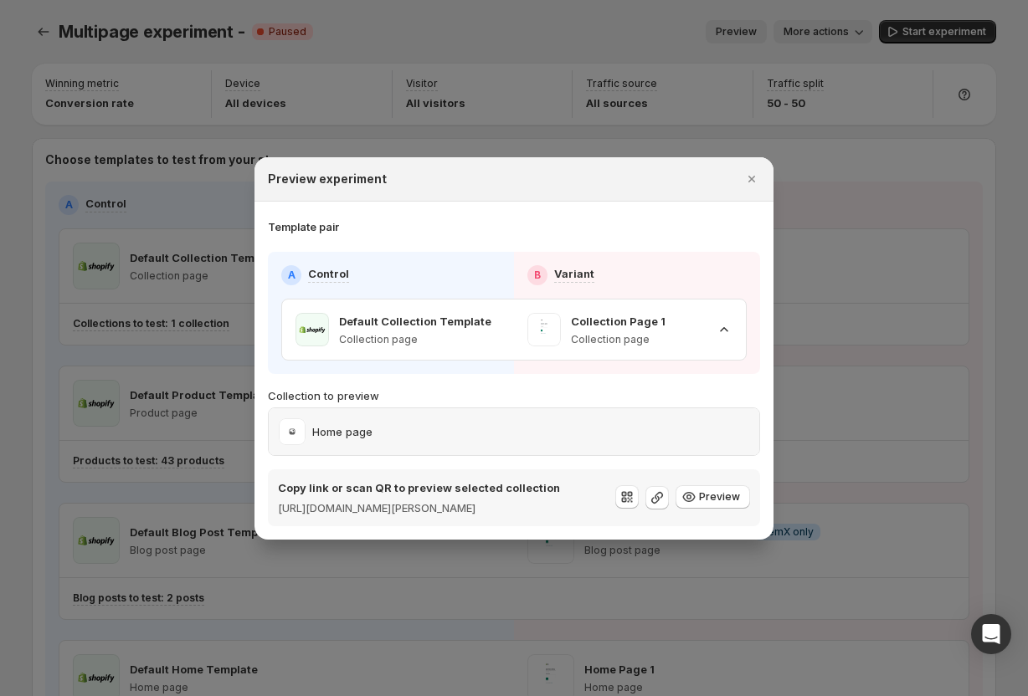
click at [440, 440] on div "Home page" at bounding box center [514, 431] width 490 height 47
click at [551, 313] on span ":r8o:" at bounding box center [543, 329] width 33 height 33
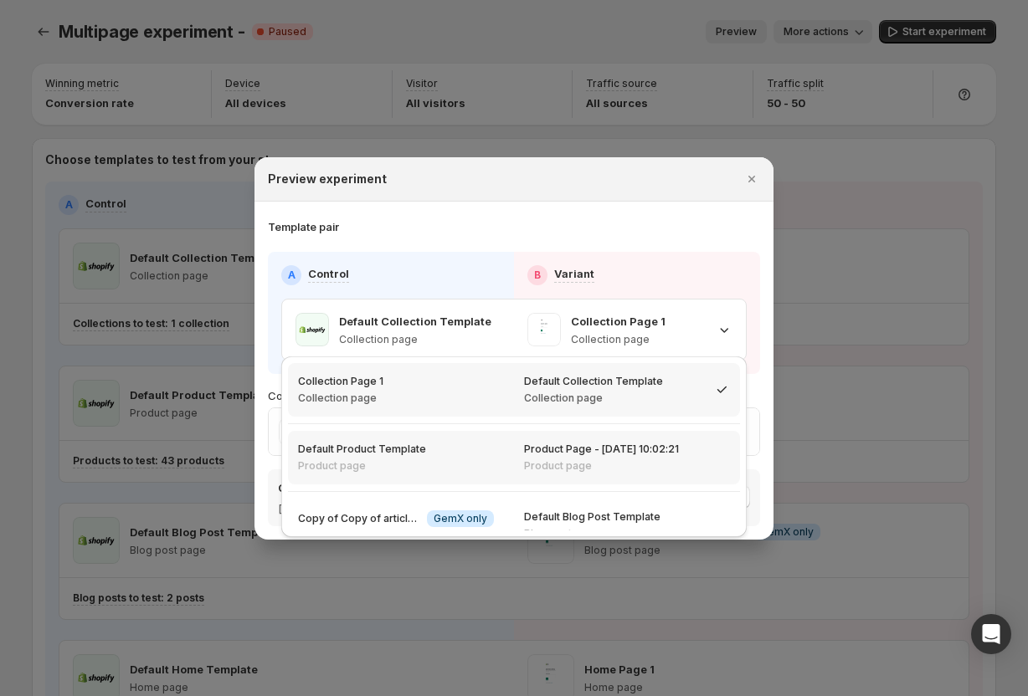
click at [517, 447] on div "Product Page - Jul 8, 10:02:21 Product page" at bounding box center [627, 458] width 226 height 54
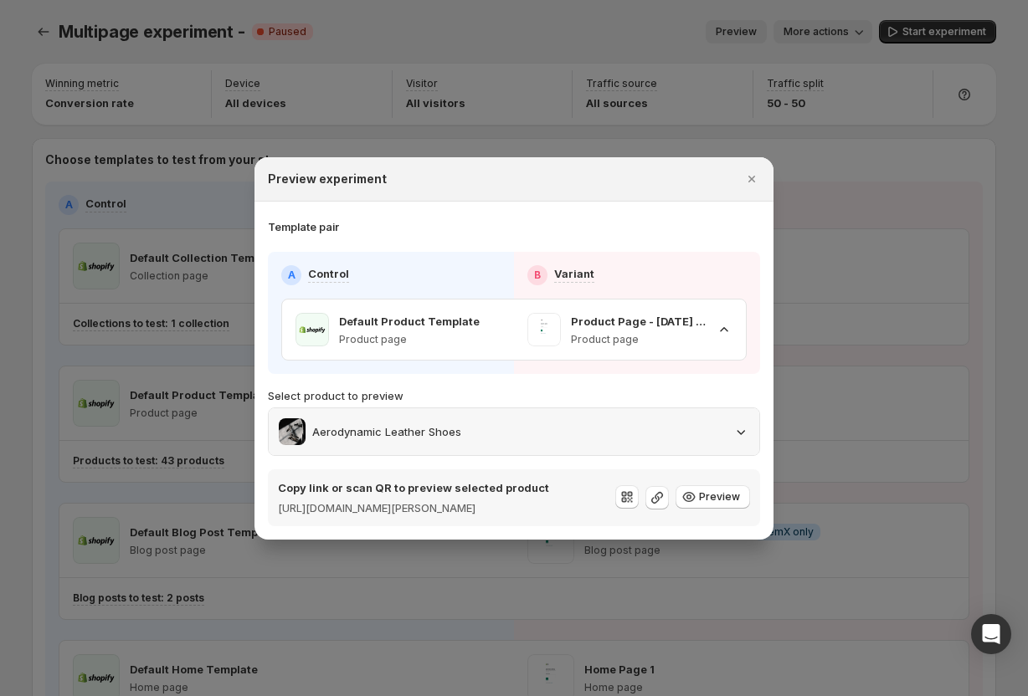
click at [457, 424] on p "Aerodynamic Leather Shoes" at bounding box center [386, 432] width 149 height 17
